Goal: Task Accomplishment & Management: Manage account settings

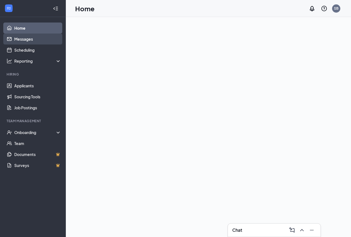
drag, startPoint x: 38, startPoint y: 36, endPoint x: 35, endPoint y: 39, distance: 4.3
click at [38, 36] on link "Messages" at bounding box center [37, 38] width 47 height 11
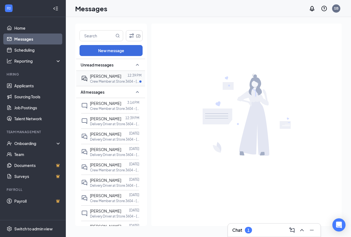
click at [116, 81] on p "Crew Member at Store 3604 - [GEOGRAPHIC_DATA]" at bounding box center [114, 81] width 49 height 5
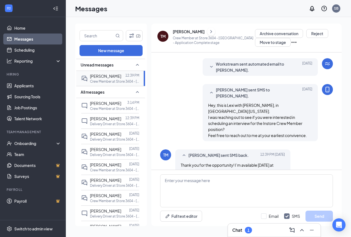
scroll to position [113, 0]
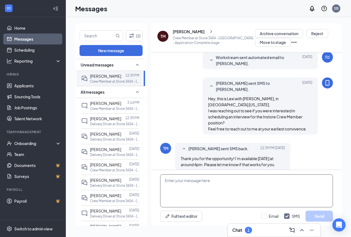
click at [186, 197] on textarea at bounding box center [246, 190] width 173 height 33
type textarea "Are you by chance available [DATE] at 6:30pm?"
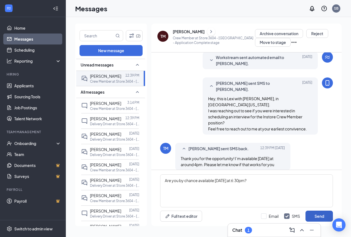
click at [318, 217] on button "Send" at bounding box center [318, 215] width 27 height 11
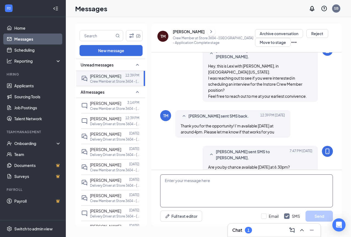
scroll to position [148, 0]
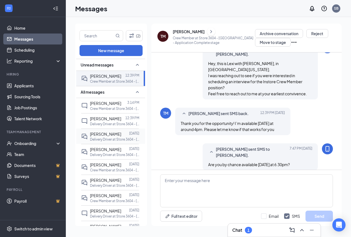
click at [105, 134] on span "[PERSON_NAME]" at bounding box center [105, 133] width 31 height 5
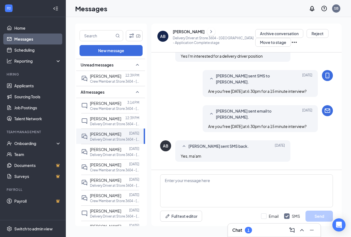
scroll to position [133, 0]
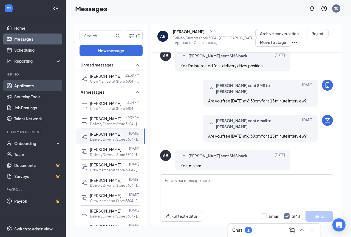
click at [36, 82] on link "Applicants" at bounding box center [37, 85] width 47 height 11
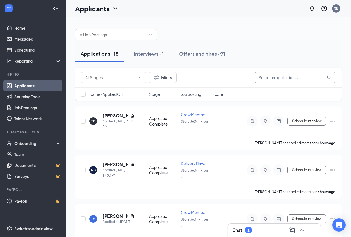
click at [262, 75] on input "text" at bounding box center [295, 77] width 82 height 11
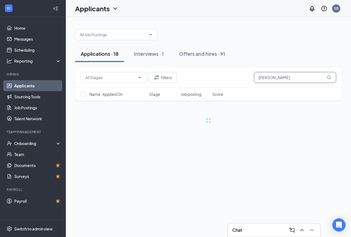
type input "[PERSON_NAME]"
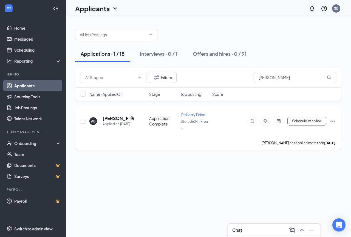
click at [330, 123] on icon "Ellipses" at bounding box center [332, 121] width 7 height 7
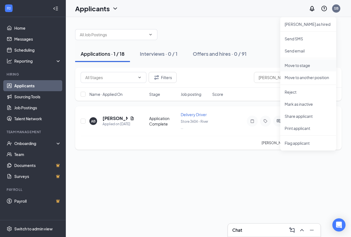
click at [300, 66] on p "Move to stage" at bounding box center [308, 64] width 47 height 5
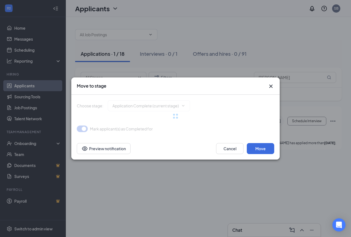
type input "Onsite Interview (next stage)"
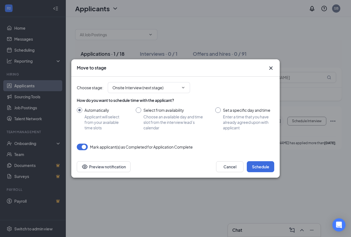
click at [219, 110] on input "Set a specific day and time Enter a time that you have already agreed upon with…" at bounding box center [244, 118] width 59 height 23
radio input "true"
radio input "false"
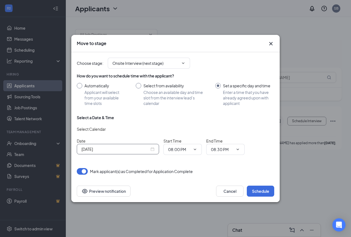
click at [133, 147] on input "[DATE]" at bounding box center [115, 149] width 68 height 6
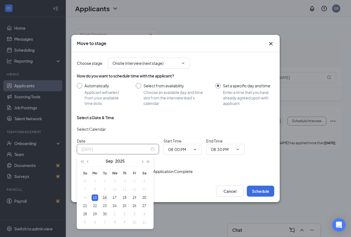
type input "[DATE]"
click at [105, 198] on div "16" at bounding box center [104, 197] width 7 height 7
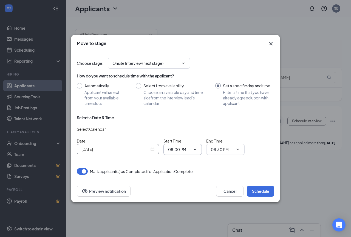
click at [181, 150] on input "08:00 PM" at bounding box center [179, 149] width 22 height 6
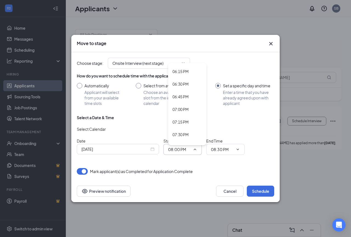
scroll to position [905, 0]
click at [184, 98] on div "06:30 PM" at bounding box center [180, 98] width 16 height 6
type input "06:30 PM"
click at [220, 156] on div "Select a Date & Time Select Calendar Date [DATE] Start Time 06:30 PM 12:00 AM 1…" at bounding box center [175, 137] width 197 height 44
click at [220, 150] on input "08:30 PM" at bounding box center [222, 149] width 22 height 6
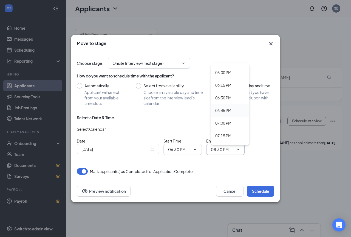
click at [229, 111] on div "06:45 PM" at bounding box center [223, 110] width 16 height 6
type input "06:45 PM"
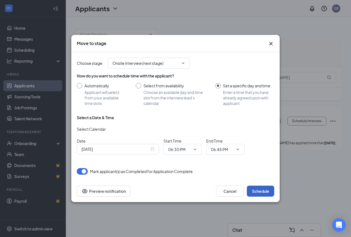
click at [260, 189] on button "Schedule" at bounding box center [260, 190] width 27 height 11
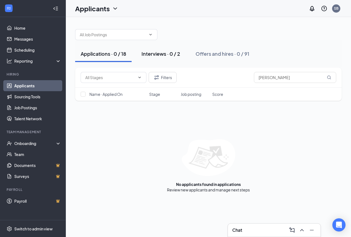
click at [160, 49] on button "Interviews · 0 / 2" at bounding box center [161, 53] width 50 height 16
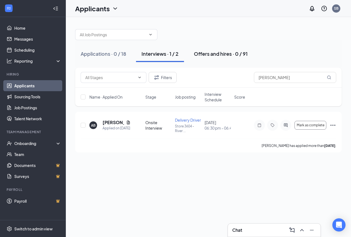
click at [224, 56] on div "Offers and hires · 0 / 91" at bounding box center [221, 53] width 54 height 7
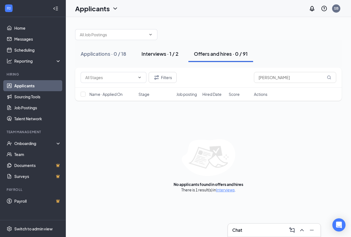
click at [164, 54] on div "Interviews · 1 / 2" at bounding box center [159, 53] width 37 height 7
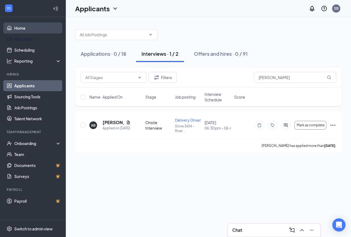
click at [23, 29] on link "Home" at bounding box center [37, 27] width 47 height 11
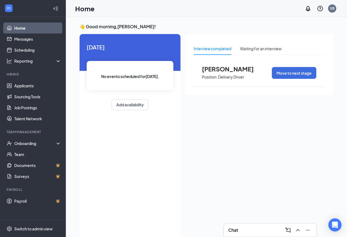
drag, startPoint x: 79, startPoint y: 98, endPoint x: 114, endPoint y: 114, distance: 38.2
click at [114, 114] on div "👋 Good morning, [PERSON_NAME] ! [DATE] No events scheduled for [DATE] . Add ava…" at bounding box center [206, 133] width 262 height 218
click at [273, 75] on button "Move to next stage" at bounding box center [294, 73] width 44 height 12
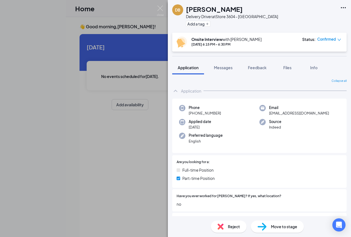
click at [228, 224] on span "Reject" at bounding box center [234, 226] width 12 height 6
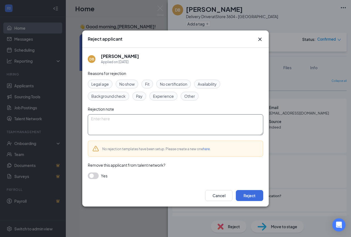
click at [119, 119] on textarea at bounding box center [175, 124] width 175 height 21
type textarea "No response"
click at [248, 197] on button "Reject" at bounding box center [249, 195] width 27 height 11
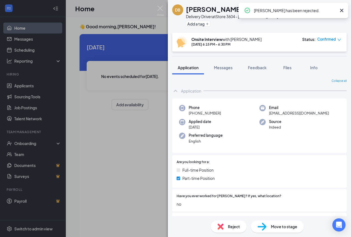
click at [140, 151] on div "DB [PERSON_NAME] Delivery Driver at Store 3604 - Riverton Add a tag Onsite Inte…" at bounding box center [175, 118] width 351 height 237
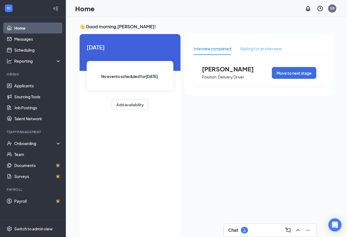
click at [259, 45] on div "Waiting for an interview" at bounding box center [260, 48] width 41 height 13
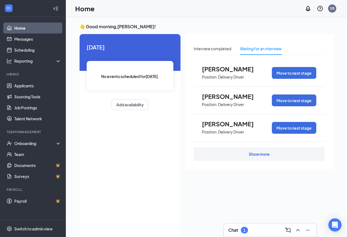
click at [230, 65] on span "[PERSON_NAME]" at bounding box center [232, 68] width 60 height 7
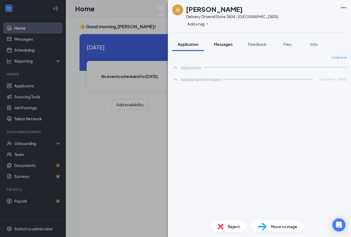
click at [228, 42] on span "Messages" at bounding box center [223, 44] width 19 height 5
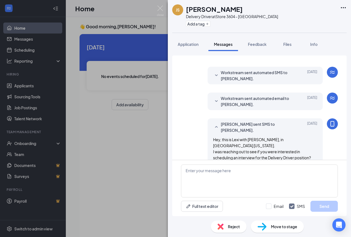
scroll to position [58, 0]
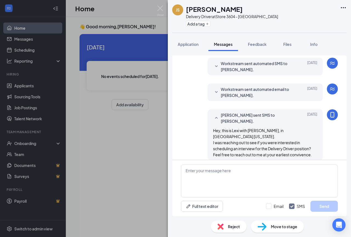
click at [186, 45] on span "Application" at bounding box center [188, 44] width 21 height 5
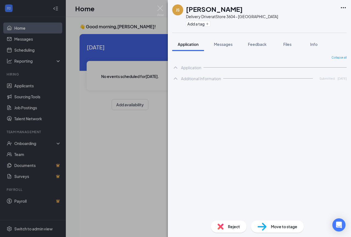
click at [146, 130] on div "JS [PERSON_NAME] Delivery Driver at Store 3604 - Riverton Add a tag Application…" at bounding box center [175, 118] width 351 height 237
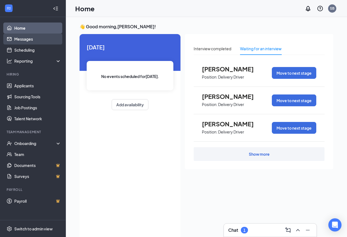
click at [38, 38] on link "Messages" at bounding box center [37, 38] width 47 height 11
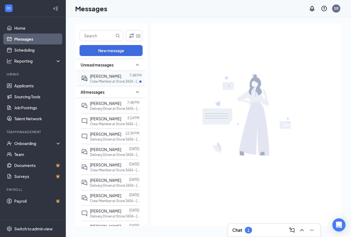
click at [104, 82] on p "Crew Member at Store 3604 - [GEOGRAPHIC_DATA]" at bounding box center [114, 81] width 49 height 5
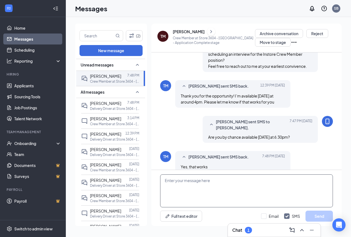
scroll to position [179, 0]
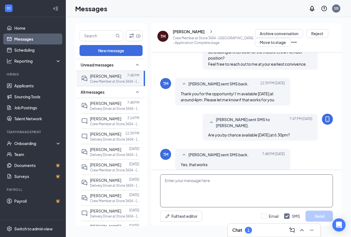
click at [184, 187] on textarea at bounding box center [246, 190] width 173 height 33
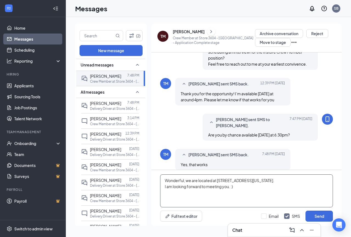
click at [218, 180] on textarea "Wonderful, we are located at [STREET_ADDRESS][US_STATE]. I am looking forward t…" at bounding box center [246, 190] width 173 height 33
type textarea "Wonderful, we are located at [STREET_ADDRESS][US_STATE]. I am looking forward t…"
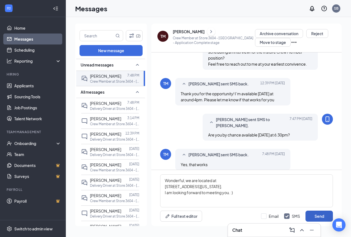
click at [312, 215] on button "Send" at bounding box center [318, 215] width 27 height 11
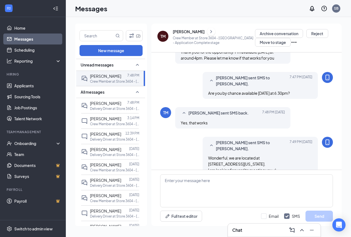
scroll to position [226, 0]
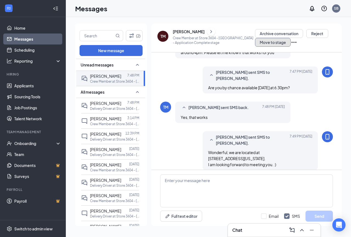
click at [277, 42] on button "Move to stage" at bounding box center [273, 42] width 36 height 9
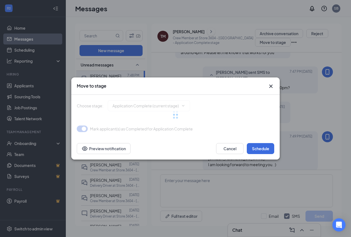
type input "Onsite Interview (next stage)"
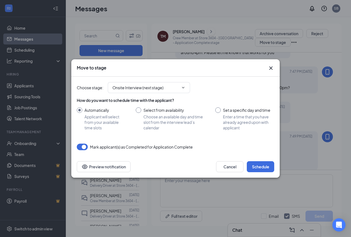
click at [221, 112] on input "Set a specific day and time Enter a time that you have already agreed upon with…" at bounding box center [244, 118] width 59 height 23
radio input "true"
radio input "false"
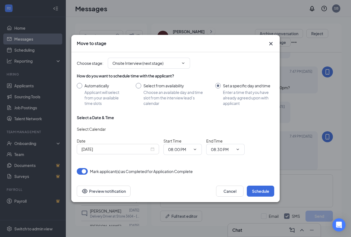
click at [141, 150] on input "[DATE]" at bounding box center [115, 149] width 68 height 6
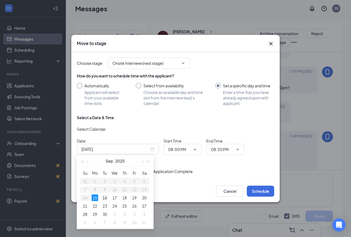
type input "[DATE]"
click at [101, 198] on td "16" at bounding box center [105, 197] width 10 height 8
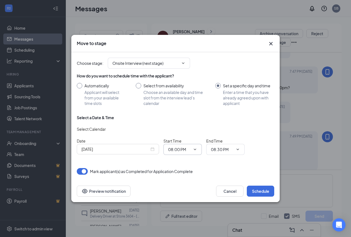
click at [187, 148] on input "08:00 PM" at bounding box center [179, 149] width 22 height 6
drag, startPoint x: 184, startPoint y: 150, endPoint x: 164, endPoint y: 150, distance: 19.5
click at [164, 150] on span "08:00 PM 12:00 AM 12:15 AM 12:30 AM 12:45 AM 01:00 AM 01:15 AM 01:30 AM 01:45 A…" at bounding box center [182, 149] width 38 height 11
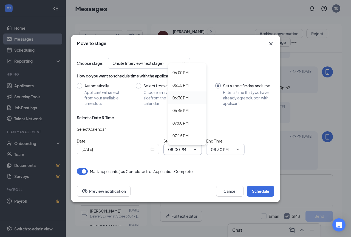
click at [185, 99] on div "06:30 PM" at bounding box center [180, 98] width 16 height 6
type input "06:30 PM"
click at [218, 151] on input "08:30 PM" at bounding box center [222, 149] width 22 height 6
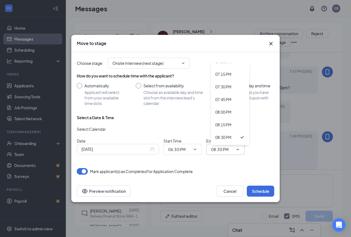
scroll to position [959, 0]
drag, startPoint x: 230, startPoint y: 117, endPoint x: 223, endPoint y: 117, distance: 7.7
click at [223, 117] on div "08:00 PM" at bounding box center [223, 118] width 16 height 6
click at [218, 151] on input "08:00 PM" at bounding box center [222, 149] width 22 height 6
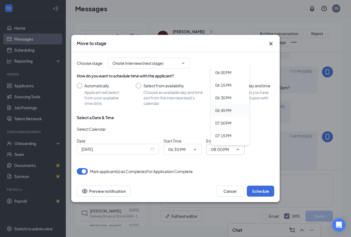
click at [225, 111] on div "06:45 PM" at bounding box center [223, 110] width 16 height 6
type input "06:45 PM"
click at [179, 148] on input "06:30 PM" at bounding box center [179, 149] width 22 height 6
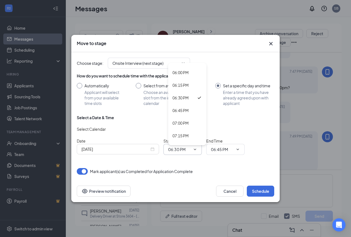
click at [180, 152] on span "06:30 PM 12:00 AM 12:15 AM 12:30 AM 12:45 AM 01:00 AM 01:15 AM 01:30 AM 01:45 A…" at bounding box center [182, 149] width 38 height 11
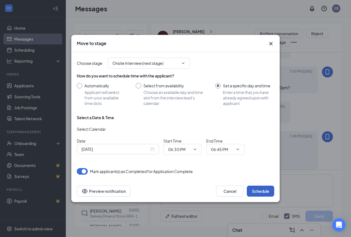
click at [261, 190] on button "Schedule" at bounding box center [260, 190] width 27 height 11
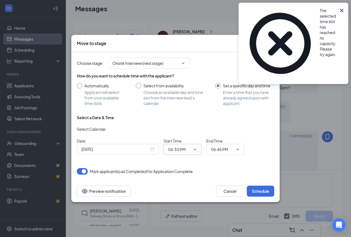
click at [177, 153] on span "06:30 PM 12:00 AM 12:15 AM 12:30 AM 12:45 AM 01:00 AM 01:15 AM 01:30 AM 01:45 A…" at bounding box center [182, 149] width 38 height 11
click at [186, 147] on input "06:30 PM" at bounding box center [179, 149] width 22 height 6
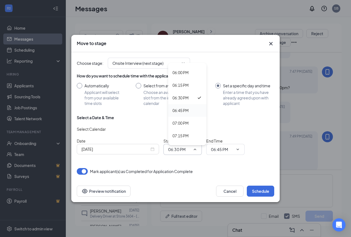
click at [187, 112] on div "06:45 PM" at bounding box center [180, 110] width 16 height 6
type input "06:45 PM"
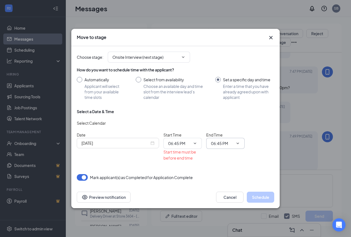
click at [219, 144] on input "06:45 PM" at bounding box center [222, 143] width 22 height 6
click at [225, 115] on div "07:00 PM" at bounding box center [223, 117] width 16 height 6
type input "07:00 PM"
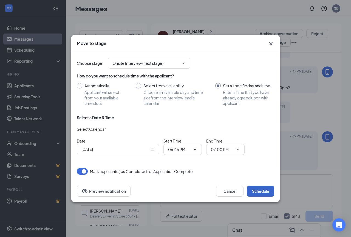
click at [254, 192] on button "Schedule" at bounding box center [260, 190] width 27 height 11
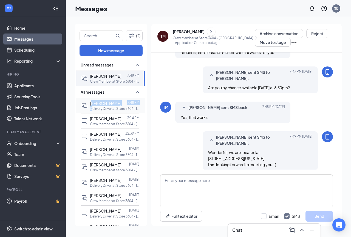
click at [91, 106] on div "[PERSON_NAME] 7:48 PM Delivery Driver at Store 3604 - [GEOGRAPHIC_DATA]" at bounding box center [114, 105] width 49 height 11
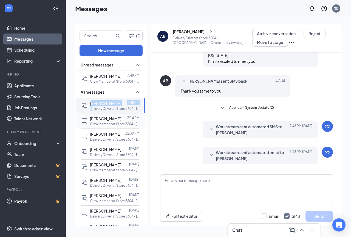
scroll to position [204, 0]
click at [103, 121] on div "[PERSON_NAME]" at bounding box center [105, 118] width 31 height 6
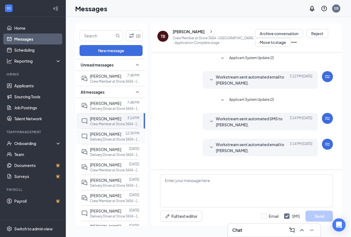
click at [106, 142] on div "[PERSON_NAME] 12:39 PM Delivery Driver at [GEOGRAPHIC_DATA]" at bounding box center [110, 135] width 58 height 15
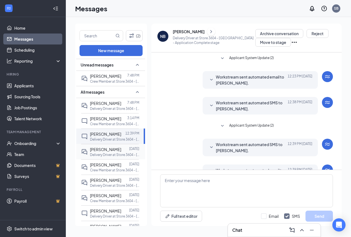
scroll to position [18, 0]
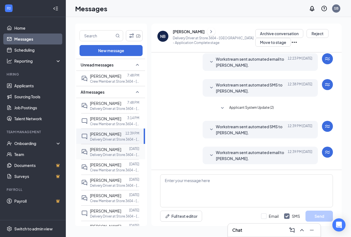
click at [108, 151] on span "[PERSON_NAME]" at bounding box center [105, 149] width 31 height 5
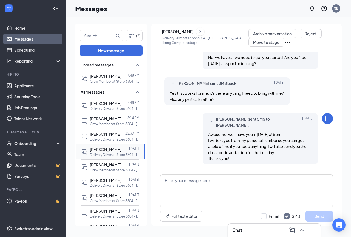
scroll to position [325, 0]
click at [103, 169] on p "Crew Member at Store 3604 - [GEOGRAPHIC_DATA]" at bounding box center [114, 169] width 49 height 5
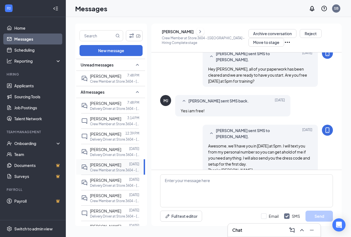
scroll to position [246, 0]
